Goal: Information Seeking & Learning: Learn about a topic

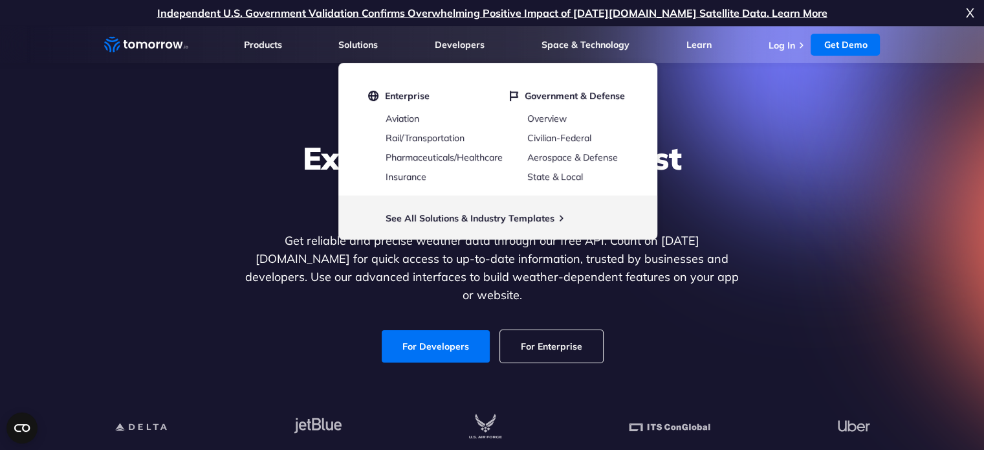
click at [269, 125] on div "Explore the World’s Best Weather API Get reliable and precise weather data thro…" at bounding box center [492, 250] width 797 height 275
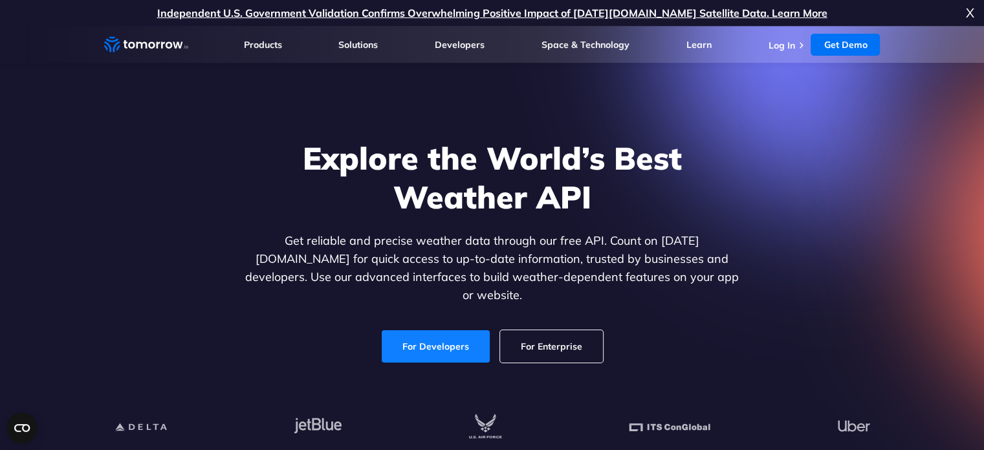
click at [443, 332] on link "For Developers" at bounding box center [436, 346] width 108 height 32
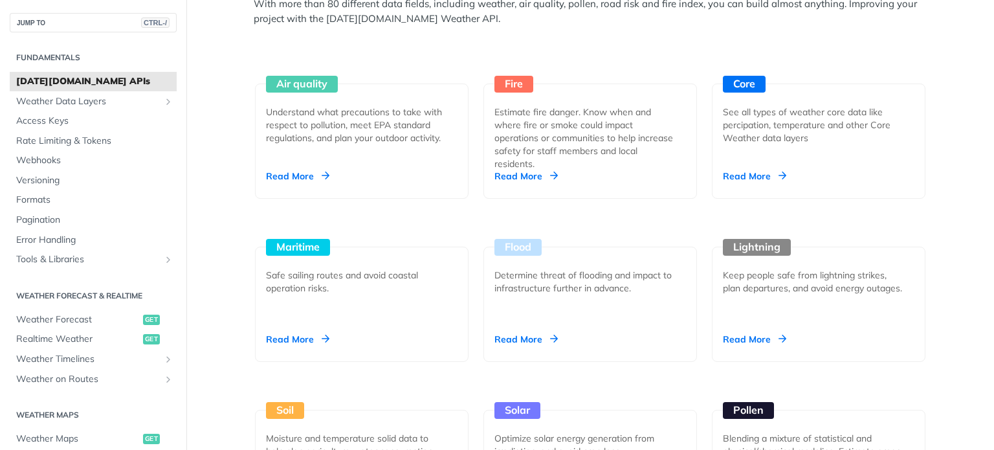
scroll to position [1198, 0]
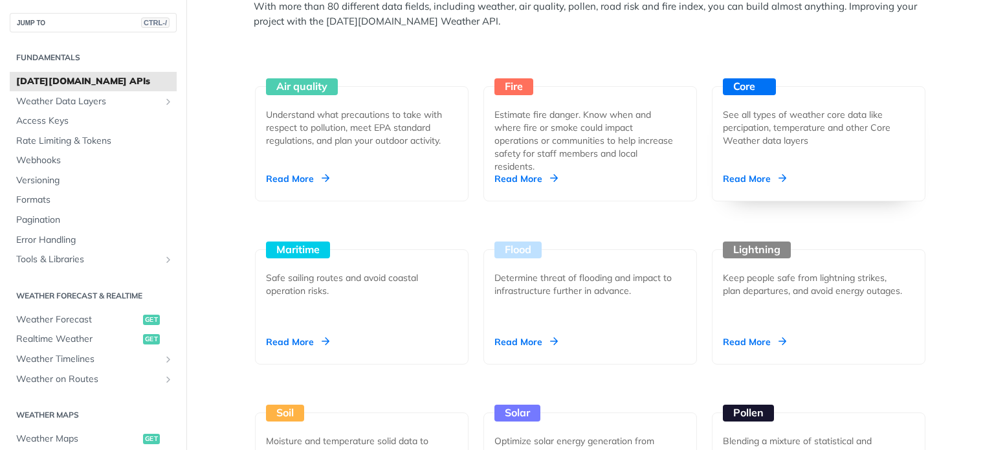
click at [837, 144] on div "See all types of weather core data like percipation, temperature and other Core…" at bounding box center [813, 127] width 181 height 39
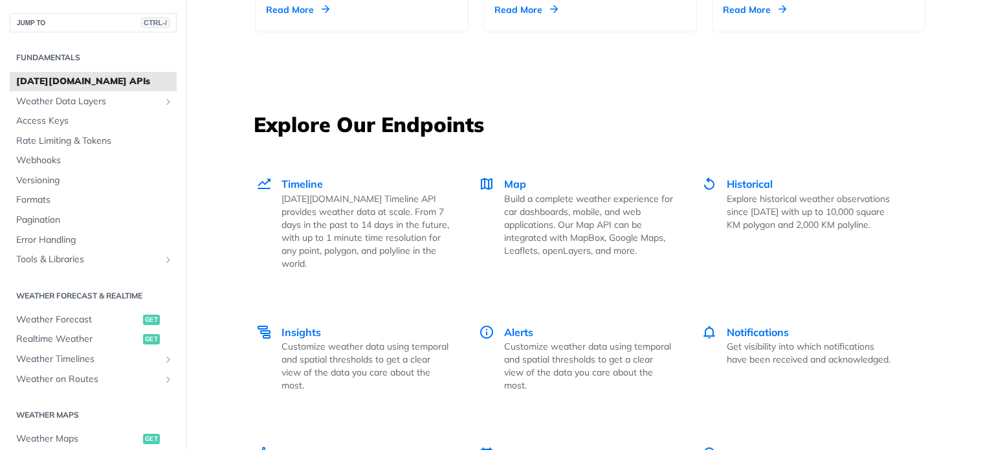
scroll to position [1696, 0]
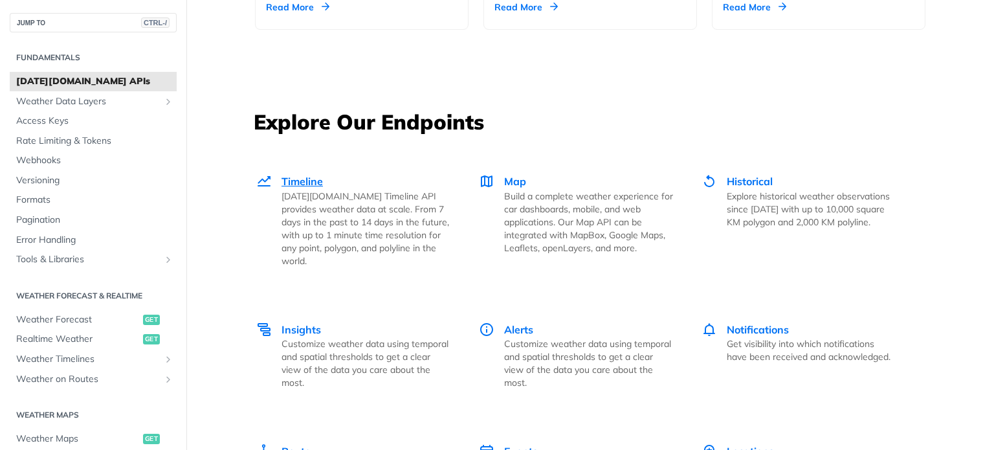
click at [285, 175] on span "Timeline" at bounding box center [302, 181] width 41 height 13
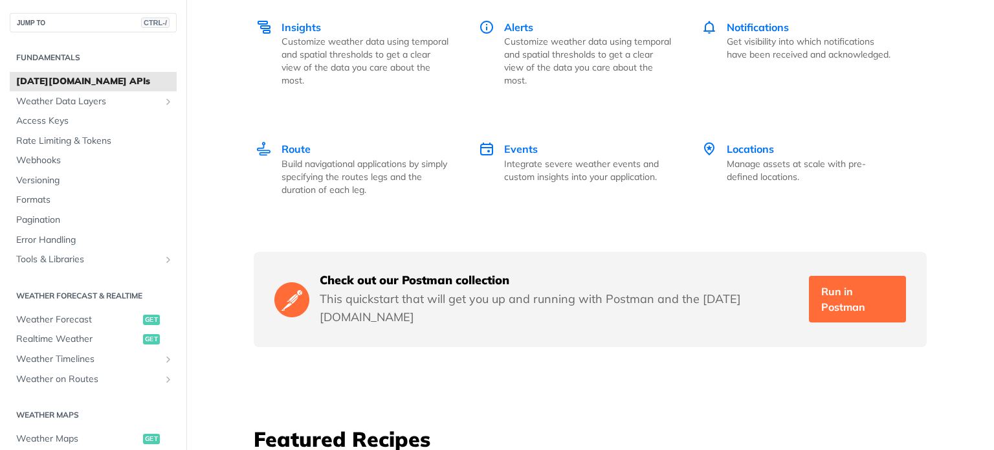
scroll to position [1986, 0]
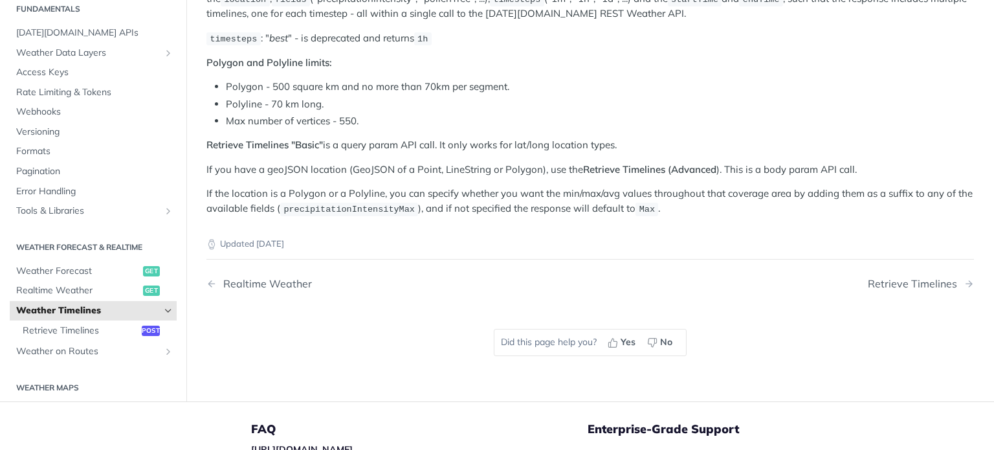
scroll to position [175, 0]
